Goal: Communication & Community: Share content

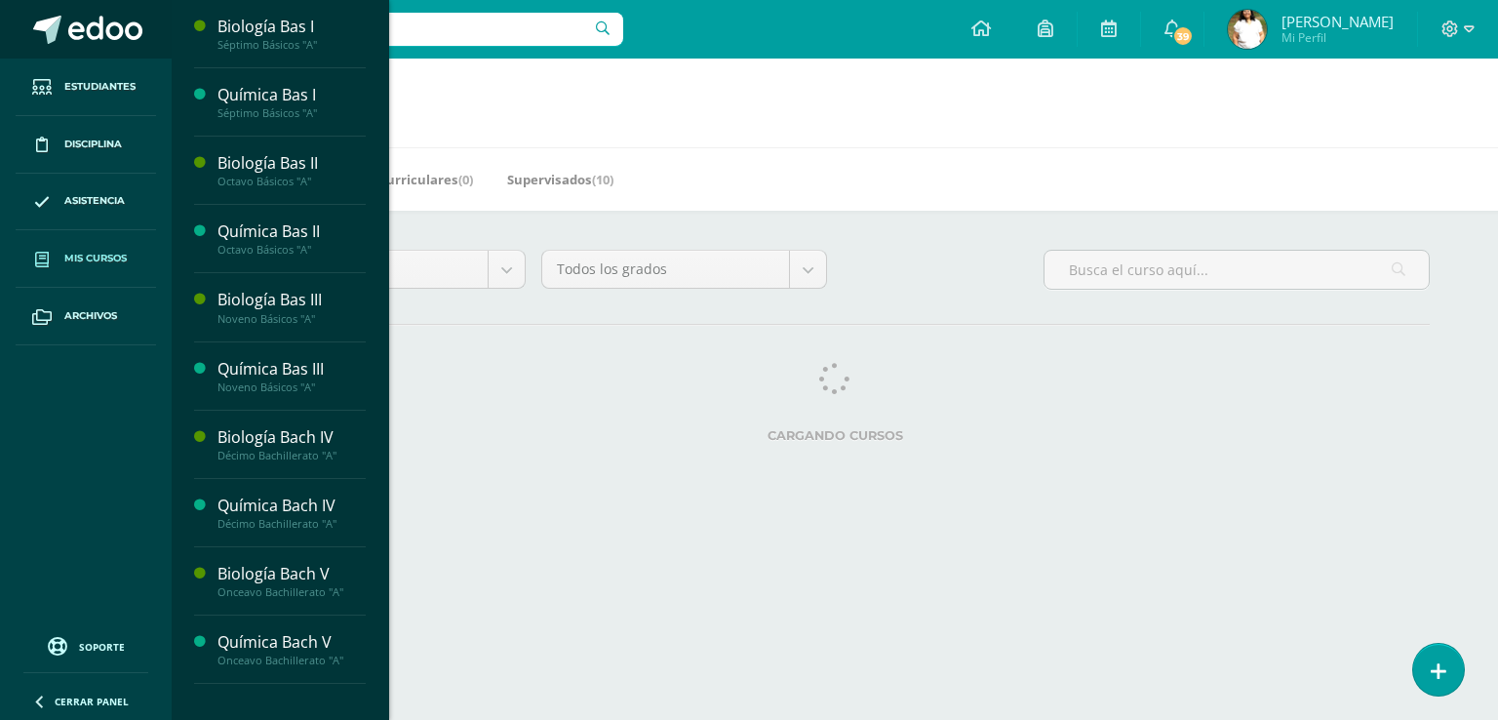
click at [53, 44] on link at bounding box center [86, 29] width 172 height 59
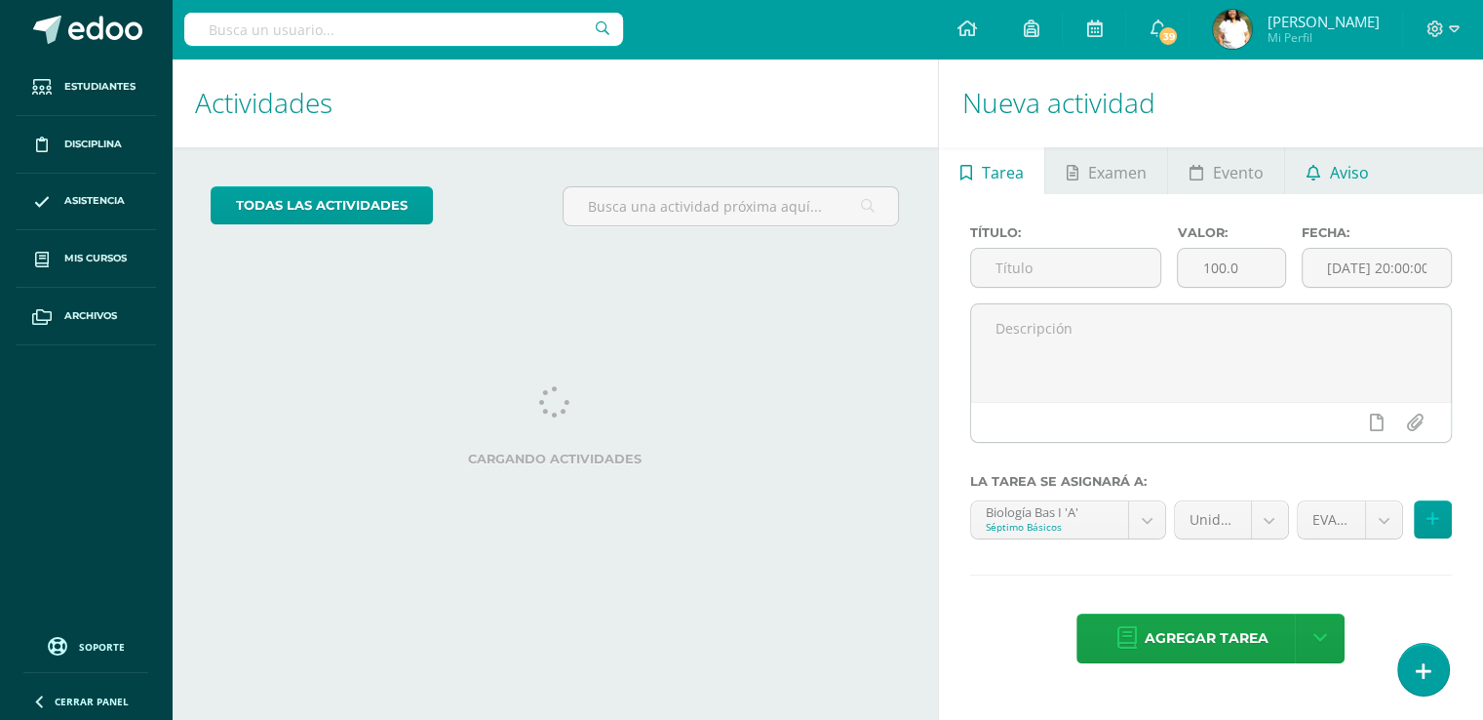
click at [1330, 196] on span "Aviso" at bounding box center [1349, 172] width 39 height 47
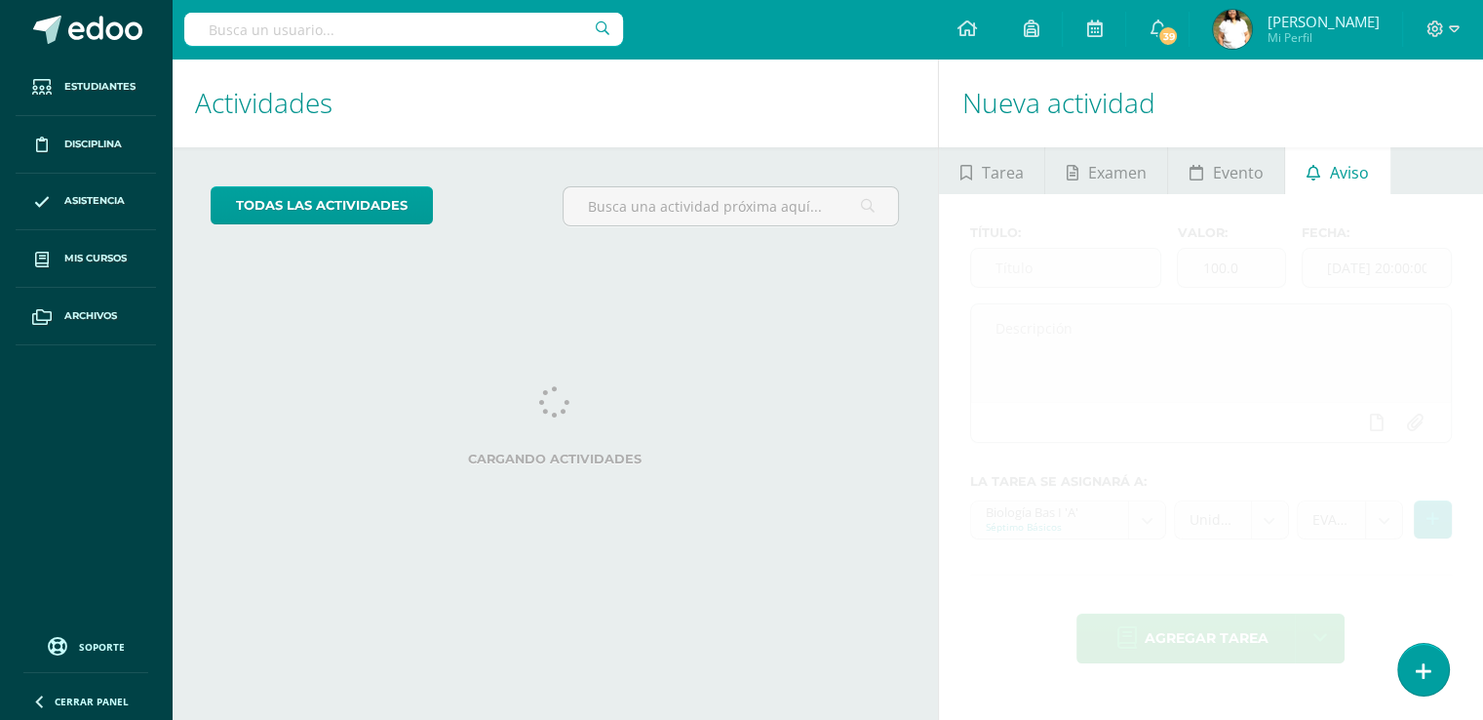
scroll to position [77, 0]
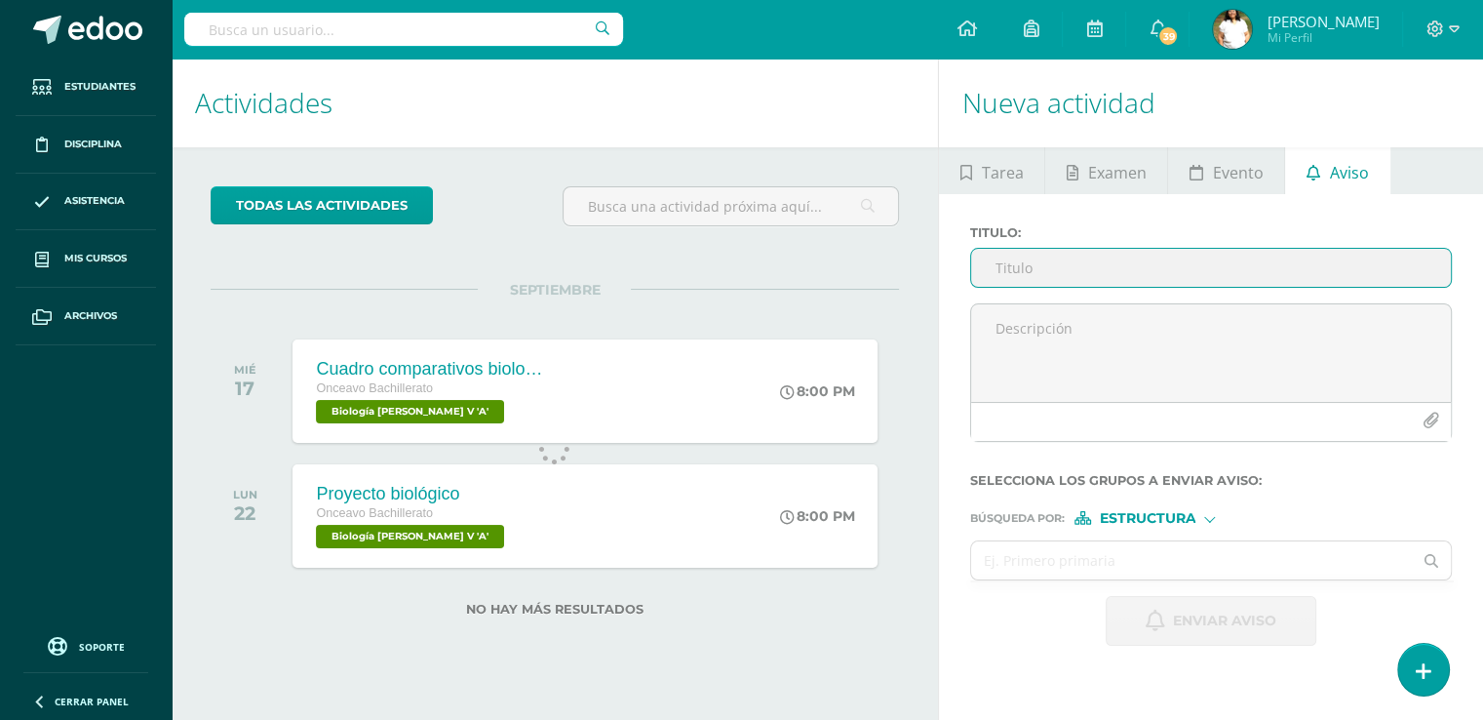
click at [1039, 265] on input "Titulo :" at bounding box center [1211, 268] width 480 height 38
type input "Prueba Corta"
click at [1165, 29] on icon at bounding box center [1158, 29] width 16 height 18
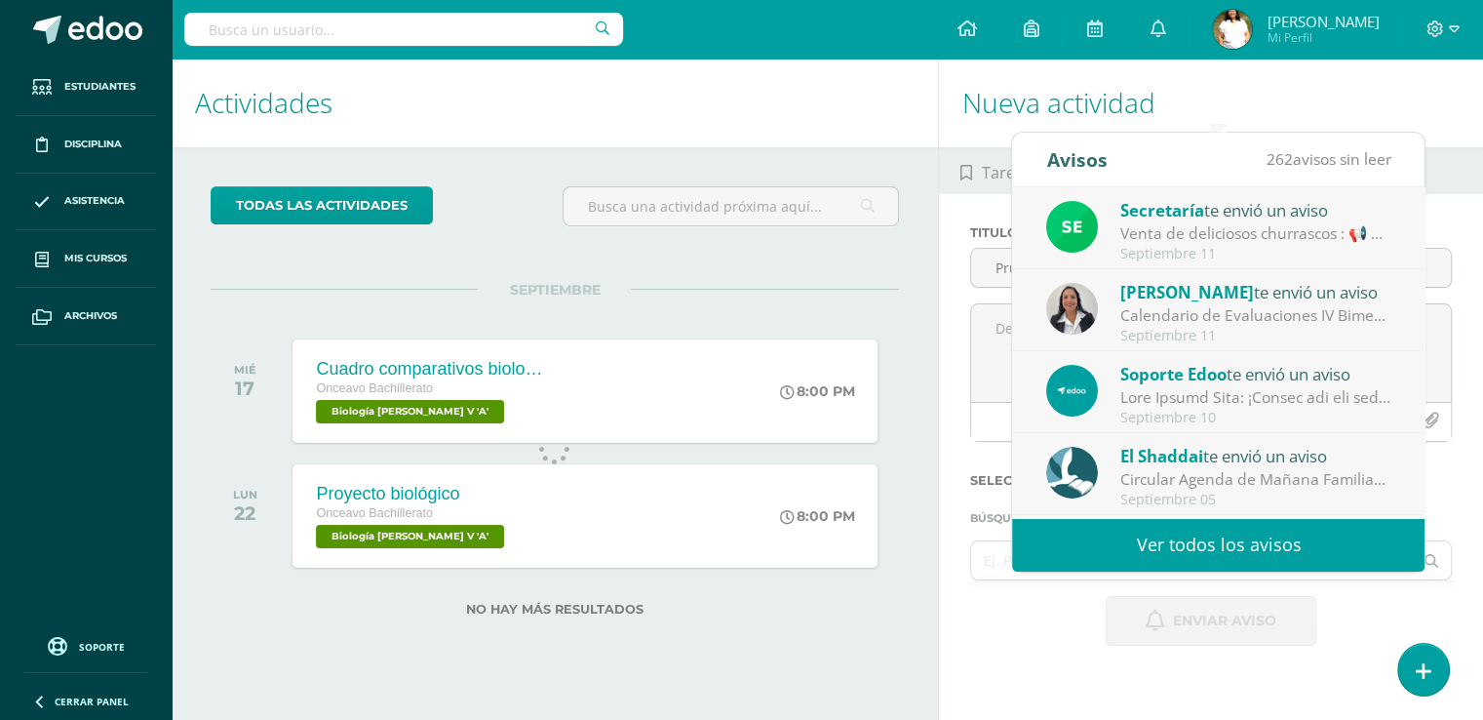
click at [1348, 197] on div "Secretaría te envió un aviso" at bounding box center [1255, 209] width 271 height 25
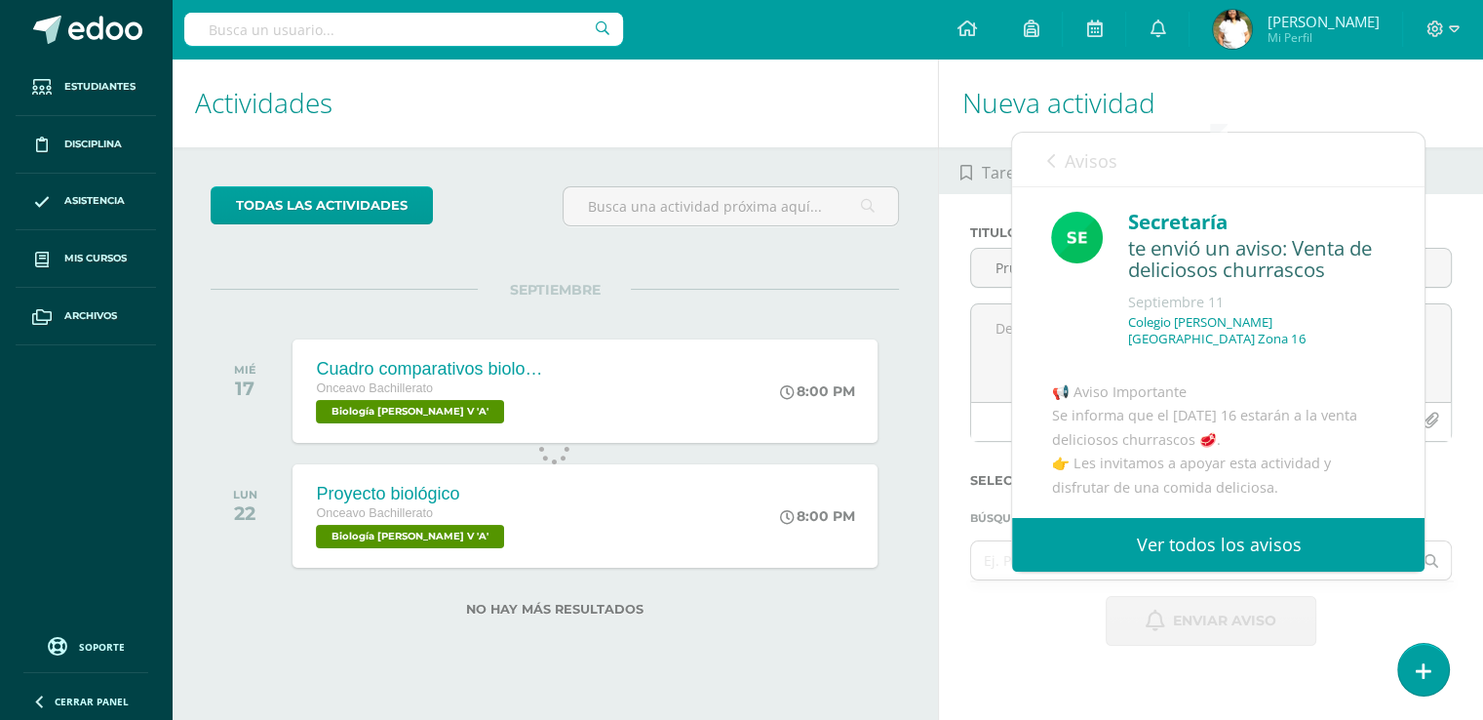
click at [935, 188] on div "todas las Actividades No tienes actividades Échale un vistazo a los demás perío…" at bounding box center [555, 412] width 766 height 531
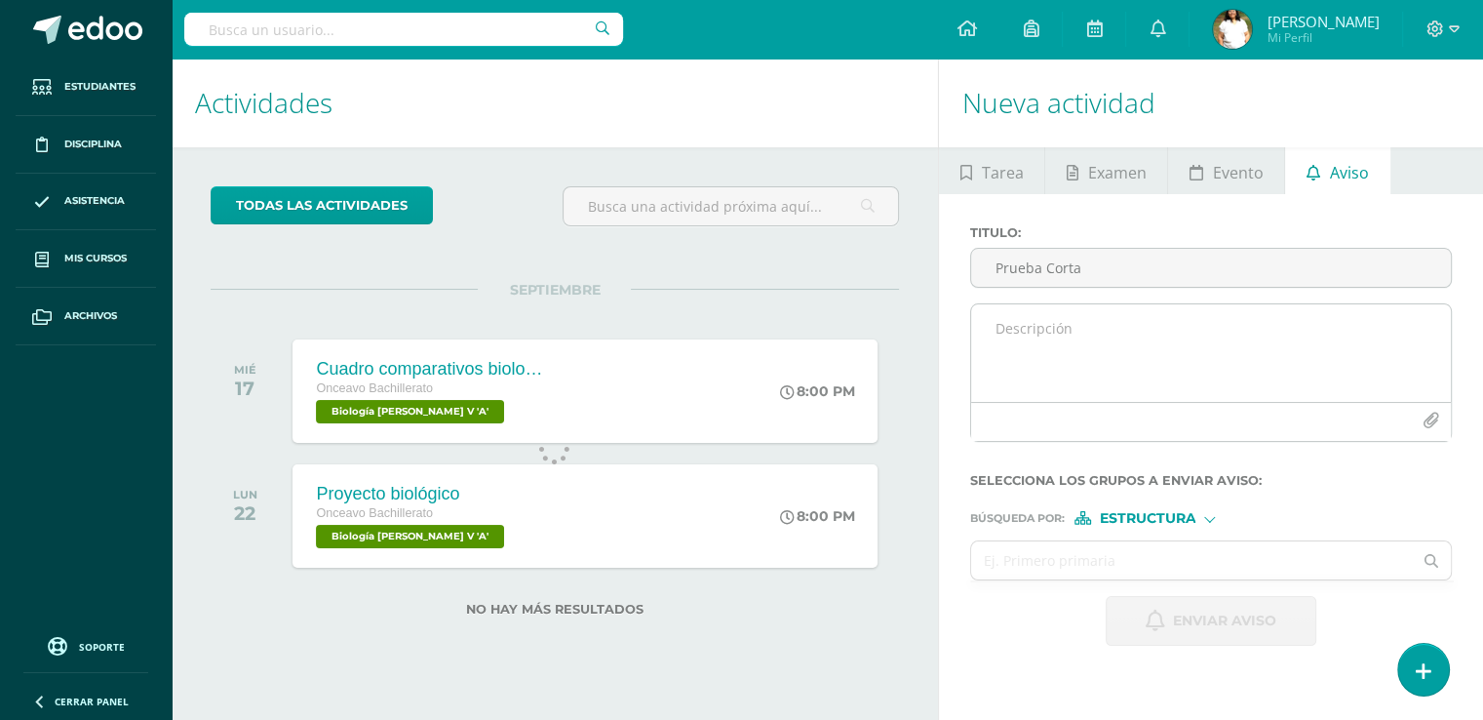
click at [1110, 360] on textarea at bounding box center [1211, 353] width 480 height 98
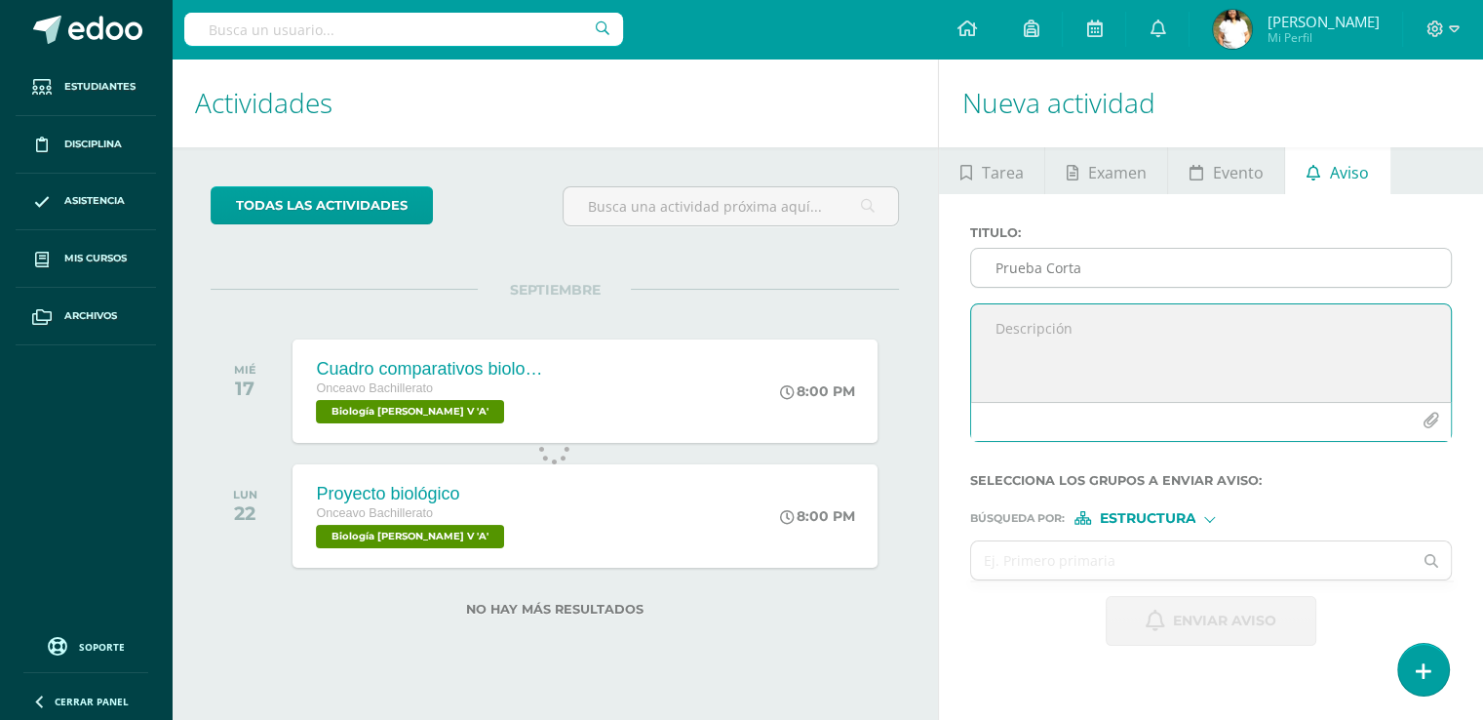
click at [1137, 271] on input "Prueba Corta" at bounding box center [1211, 268] width 480 height 38
